Goal: Transaction & Acquisition: Purchase product/service

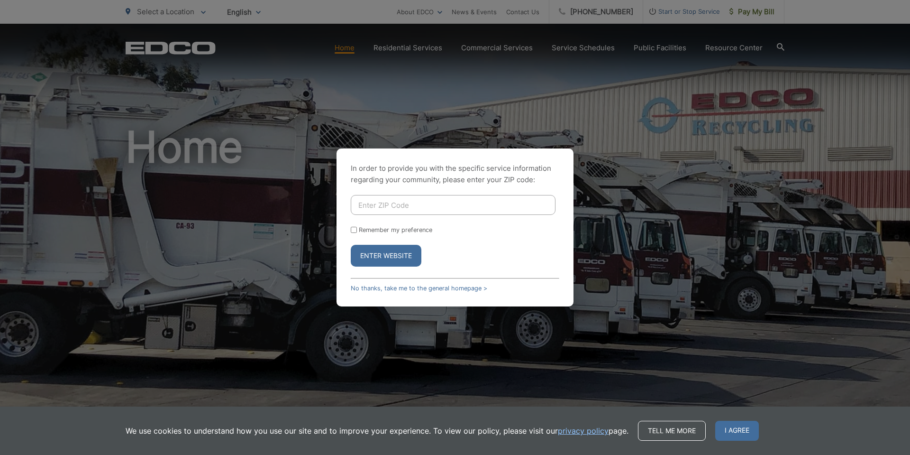
click at [383, 204] on input "Enter ZIP Code" at bounding box center [453, 205] width 205 height 20
type input "92123"
click at [351, 245] on button "Enter Website" at bounding box center [386, 256] width 71 height 22
click at [391, 254] on button "Enter Website" at bounding box center [386, 256] width 71 height 22
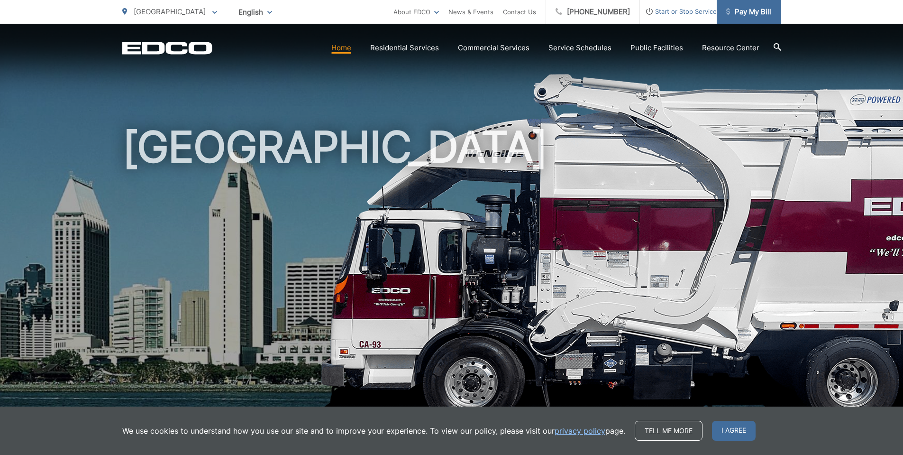
click at [758, 11] on span "Pay My Bill" at bounding box center [748, 11] width 45 height 11
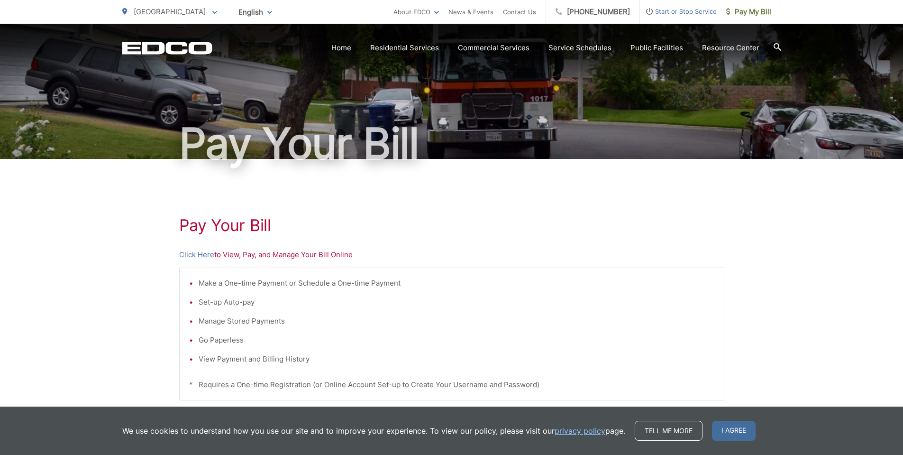
scroll to position [47, 0]
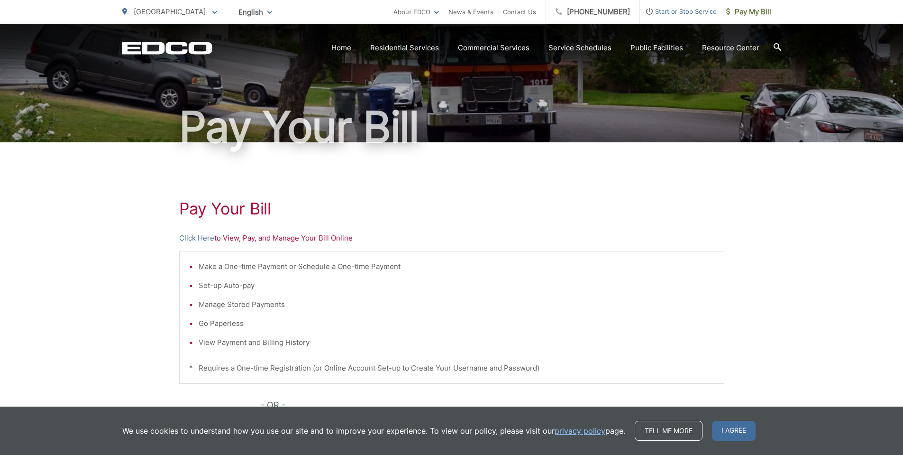
click at [224, 265] on li "Make a One-time Payment or Schedule a One-time Payment" at bounding box center [457, 266] width 516 height 11
click at [199, 266] on li "Make a One-time Payment or Schedule a One-time Payment" at bounding box center [457, 266] width 516 height 11
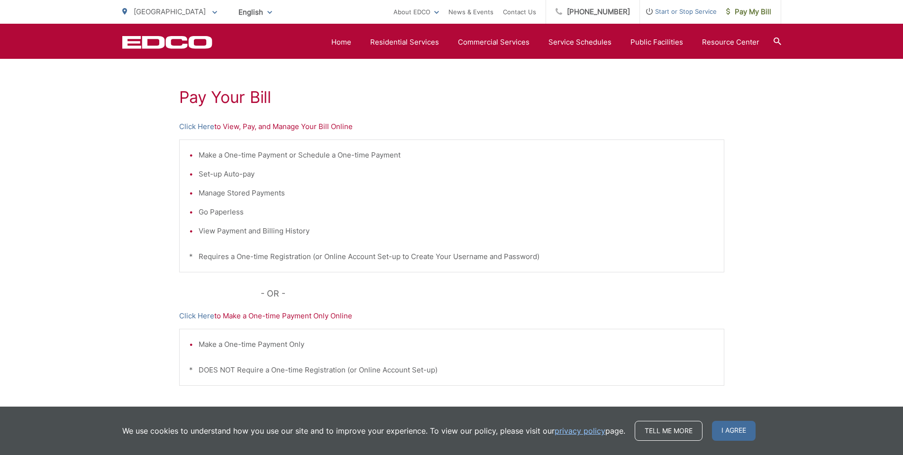
scroll to position [142, 0]
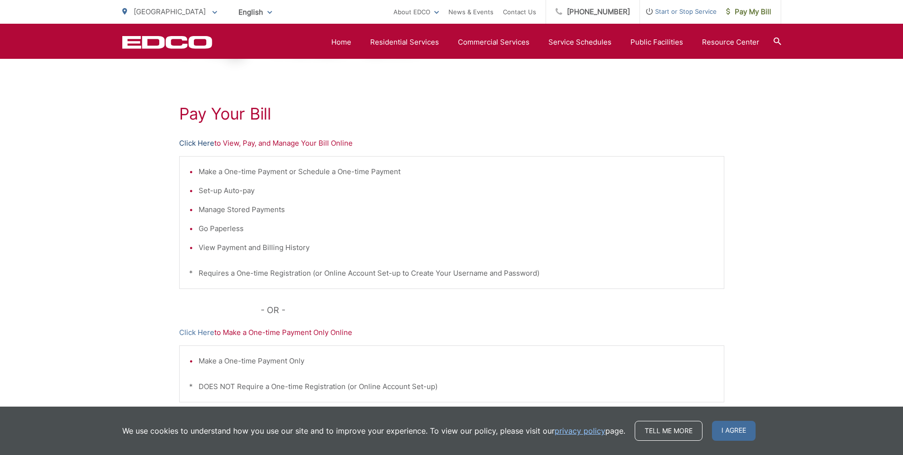
click at [198, 146] on link "Click Here" at bounding box center [196, 142] width 35 height 11
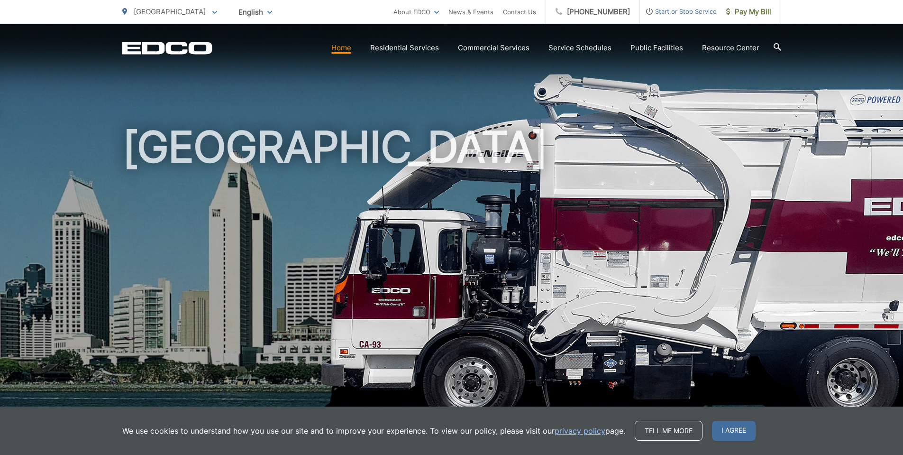
drag, startPoint x: 909, startPoint y: 11, endPoint x: 749, endPoint y: 137, distance: 203.2
click at [749, 137] on h1 "[GEOGRAPHIC_DATA]" at bounding box center [451, 273] width 659 height 300
